Goal: Navigation & Orientation: Find specific page/section

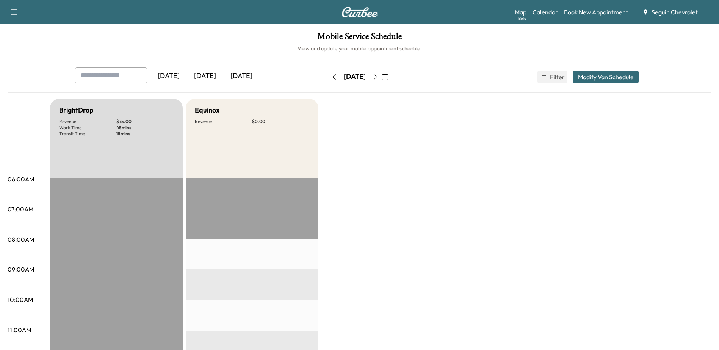
click at [210, 78] on div "[DATE]" at bounding box center [205, 75] width 36 height 17
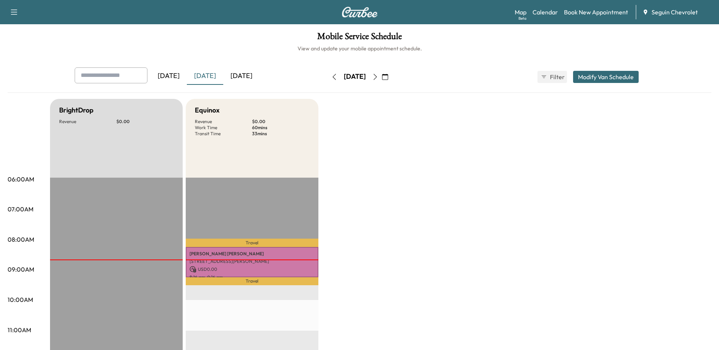
click at [247, 77] on div "[DATE]" at bounding box center [241, 75] width 36 height 17
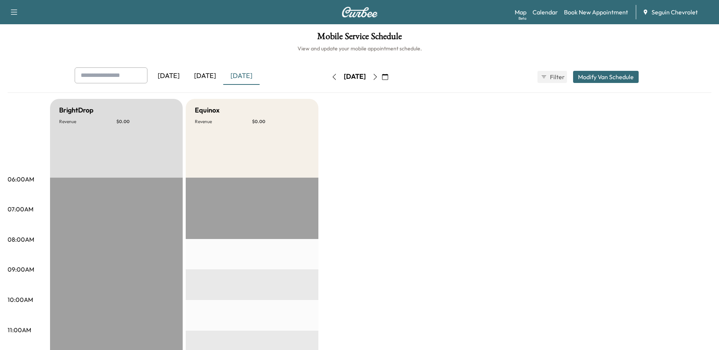
click at [378, 77] on icon "button" at bounding box center [375, 77] width 6 height 6
click at [382, 77] on button "button" at bounding box center [375, 77] width 13 height 12
click at [331, 78] on icon "button" at bounding box center [334, 77] width 6 height 6
click at [328, 78] on button "button" at bounding box center [334, 77] width 13 height 12
click at [331, 78] on icon "button" at bounding box center [334, 77] width 6 height 6
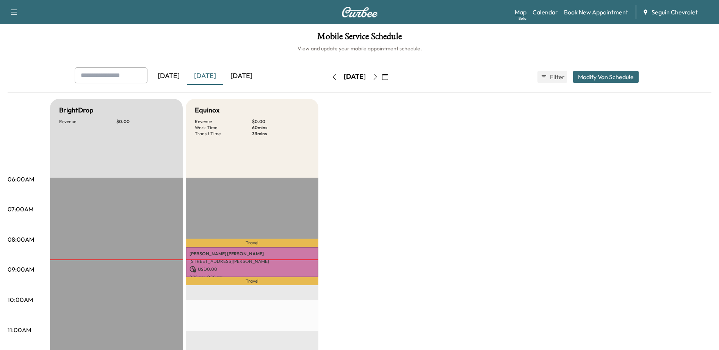
click at [521, 15] on link "Map Beta" at bounding box center [521, 12] width 12 height 9
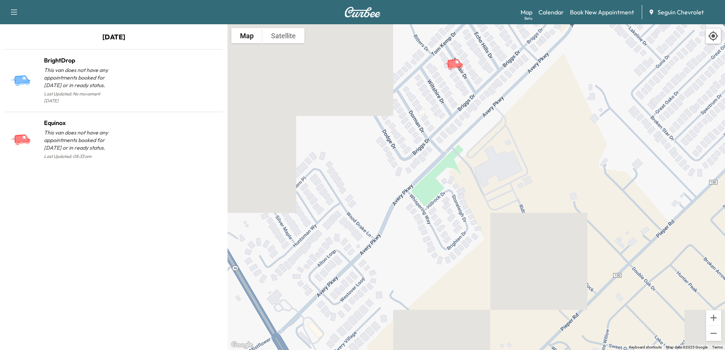
drag, startPoint x: 434, startPoint y: 64, endPoint x: 381, endPoint y: 185, distance: 132.0
click at [381, 185] on div "To activate drag with keyboard, press Alt + Enter. Once in keyboard drag state,…" at bounding box center [475, 187] width 497 height 326
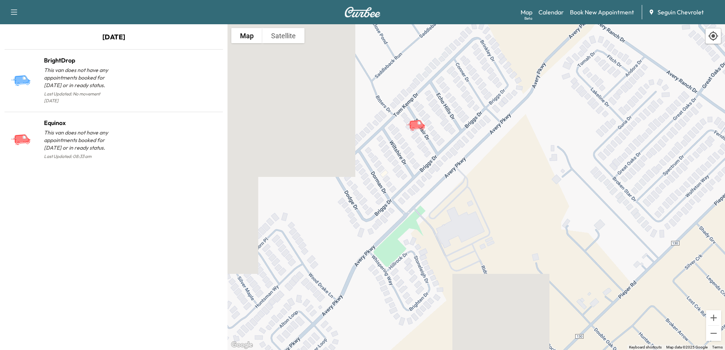
drag, startPoint x: 460, startPoint y: 93, endPoint x: 422, endPoint y: 155, distance: 72.5
click at [422, 155] on div "To activate drag with keyboard, press Alt + Enter. Once in keyboard drag state,…" at bounding box center [475, 187] width 497 height 326
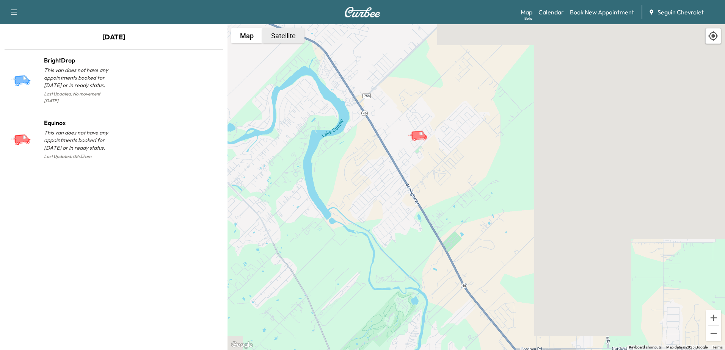
click at [291, 40] on button "Satellite" at bounding box center [283, 35] width 42 height 15
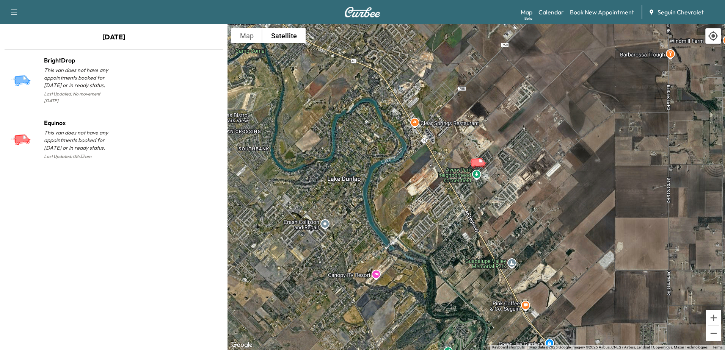
drag, startPoint x: 301, startPoint y: 85, endPoint x: 361, endPoint y: 113, distance: 66.5
click at [361, 113] on div "To activate drag with keyboard, press Alt + Enter. Once in keyboard drag state,…" at bounding box center [475, 187] width 497 height 326
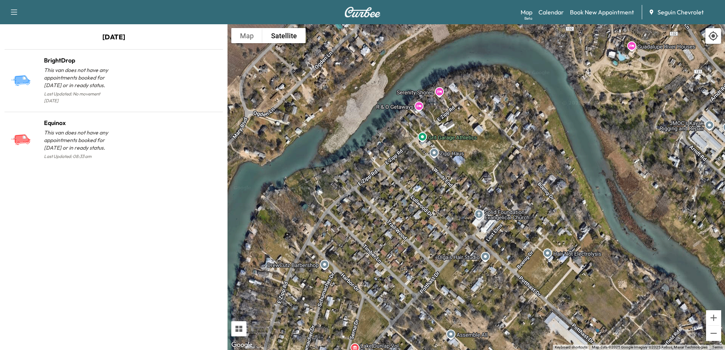
drag, startPoint x: 307, startPoint y: 83, endPoint x: 413, endPoint y: 183, distance: 145.6
click at [413, 183] on div "To activate drag with keyboard, press Alt + Enter. Once in keyboard drag state,…" at bounding box center [475, 187] width 497 height 326
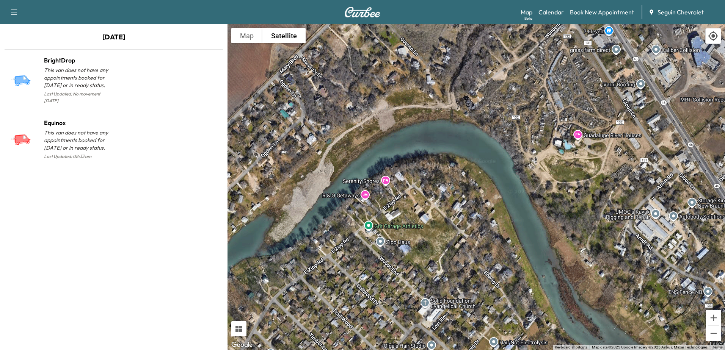
drag, startPoint x: 509, startPoint y: 63, endPoint x: 454, endPoint y: 152, distance: 104.4
click at [454, 152] on div "To activate drag with keyboard, press Alt + Enter. Once in keyboard drag state,…" at bounding box center [475, 187] width 497 height 326
